Goal: Task Accomplishment & Management: Complete application form

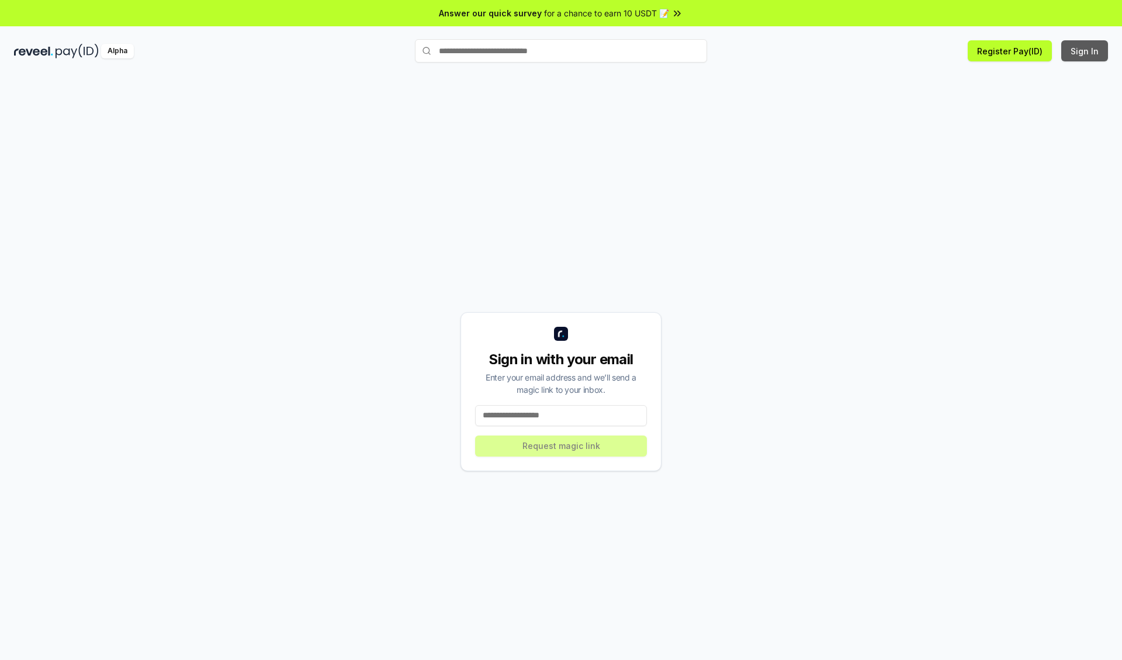
click at [1085, 51] on button "Sign In" at bounding box center [1084, 50] width 47 height 21
type input "**********"
click at [561, 445] on button "Request magic link" at bounding box center [561, 445] width 172 height 21
